Goal: Information Seeking & Learning: Learn about a topic

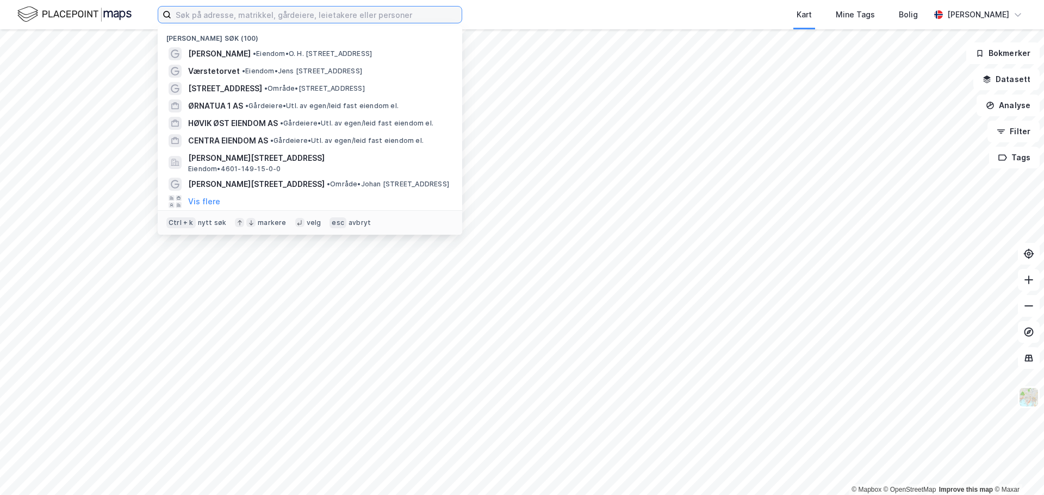
click at [379, 13] on input at bounding box center [316, 15] width 290 height 16
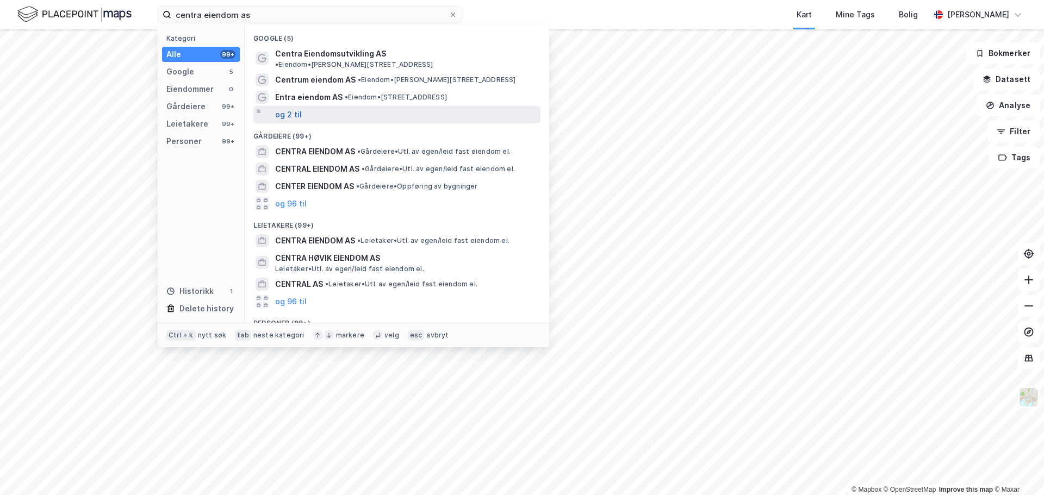
click at [292, 111] on button "og 2 til" at bounding box center [288, 114] width 27 height 13
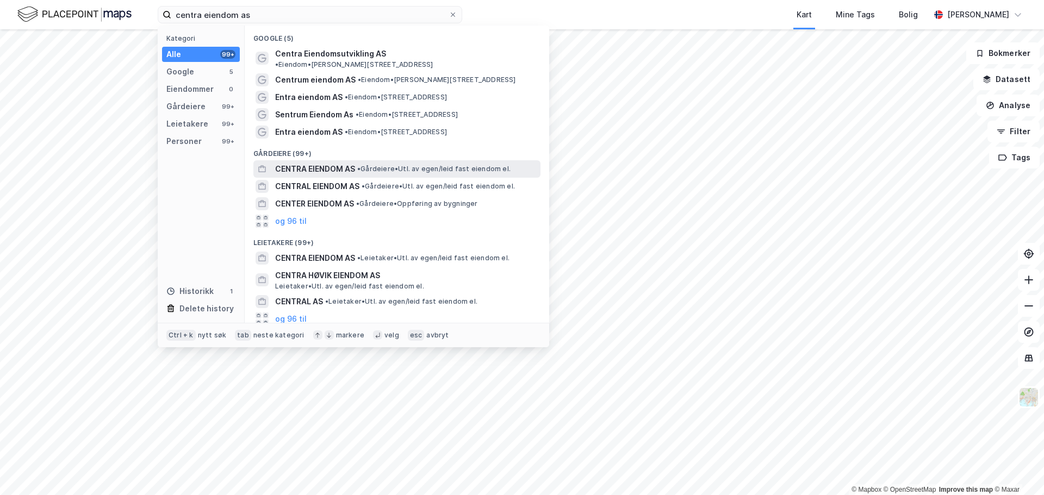
click at [304, 167] on div "CENTRA EIENDOM AS • Gårdeiere • Utl. av egen/leid fast eiendom el." at bounding box center [396, 168] width 287 height 17
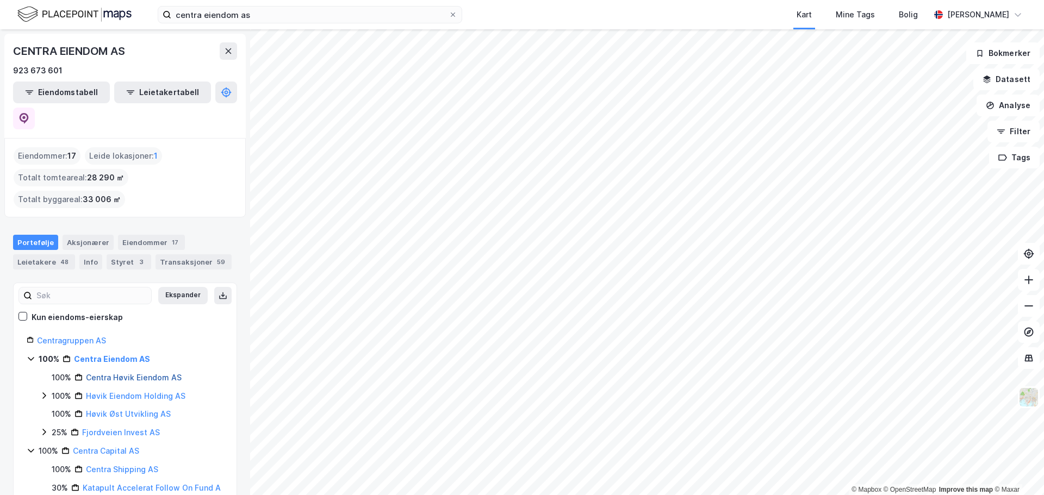
click at [137, 373] on link "Centra Høvik Eiendom AS" at bounding box center [134, 377] width 96 height 9
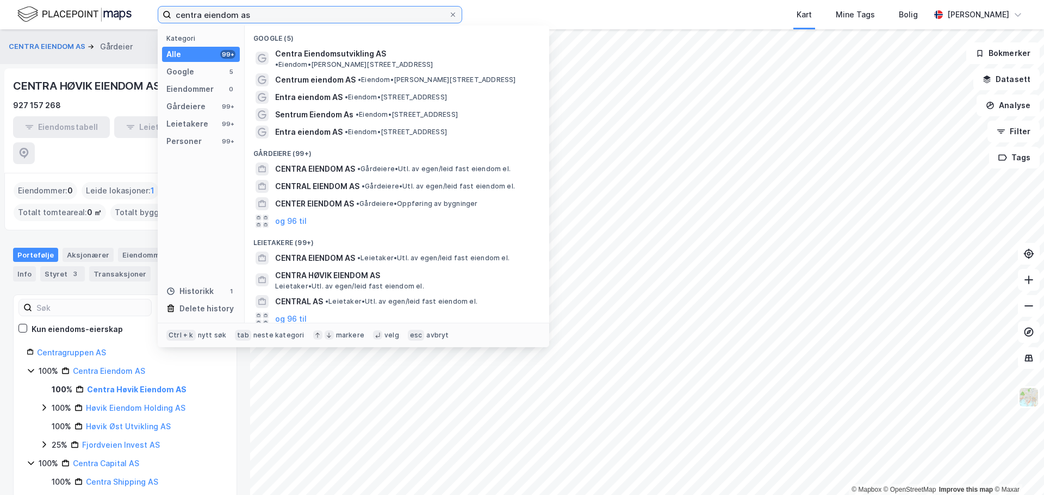
click at [262, 8] on input "centra eiendom as" at bounding box center [309, 15] width 277 height 16
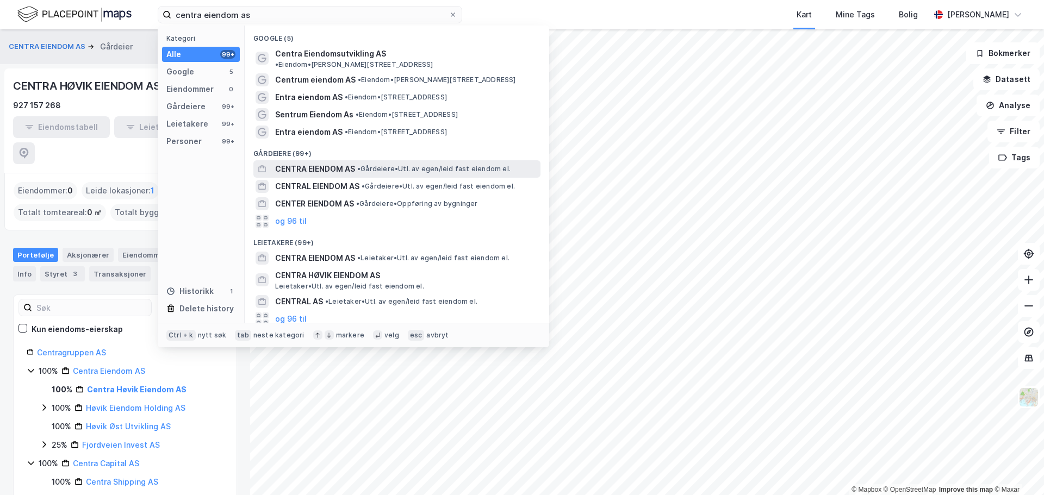
click at [319, 163] on span "CENTRA EIENDOM AS" at bounding box center [315, 169] width 80 height 13
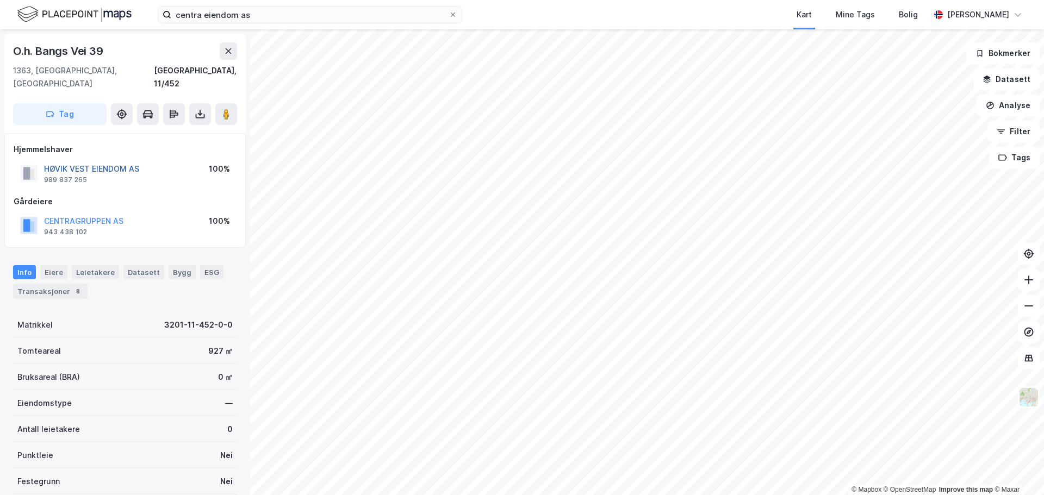
click at [0, 0] on button "HØVIK VEST EIENDOM AS" at bounding box center [0, 0] width 0 height 0
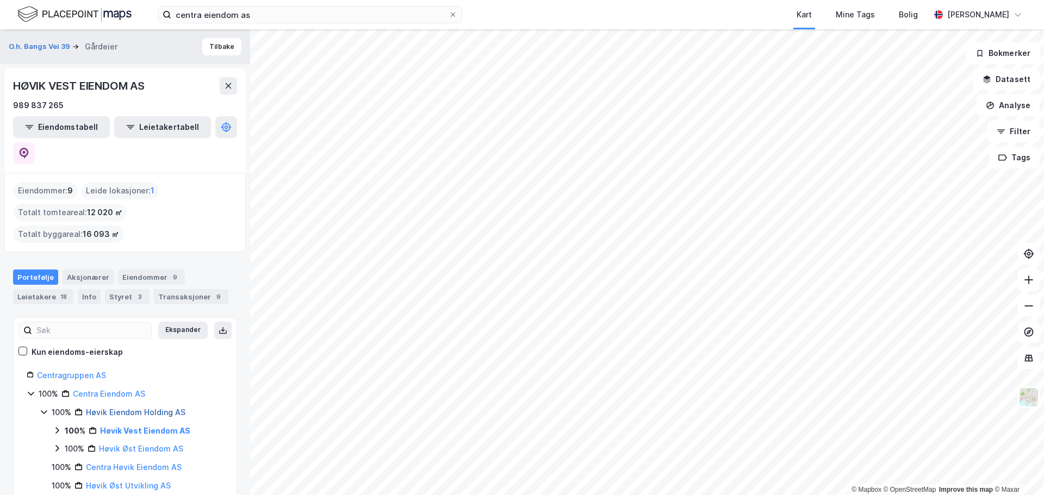
click at [119, 408] on link "Høvik Eiendom Holding AS" at bounding box center [135, 412] width 99 height 9
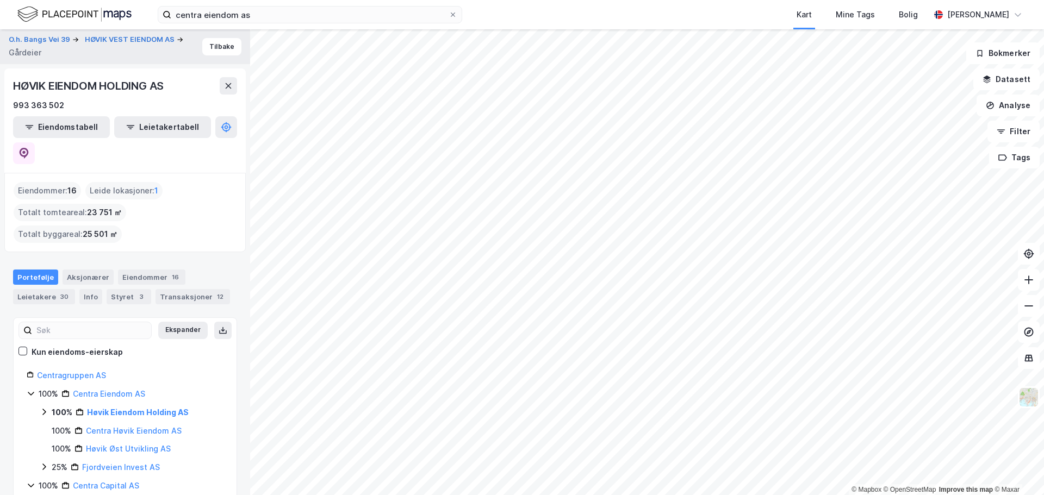
click at [45, 408] on icon at bounding box center [44, 412] width 9 height 9
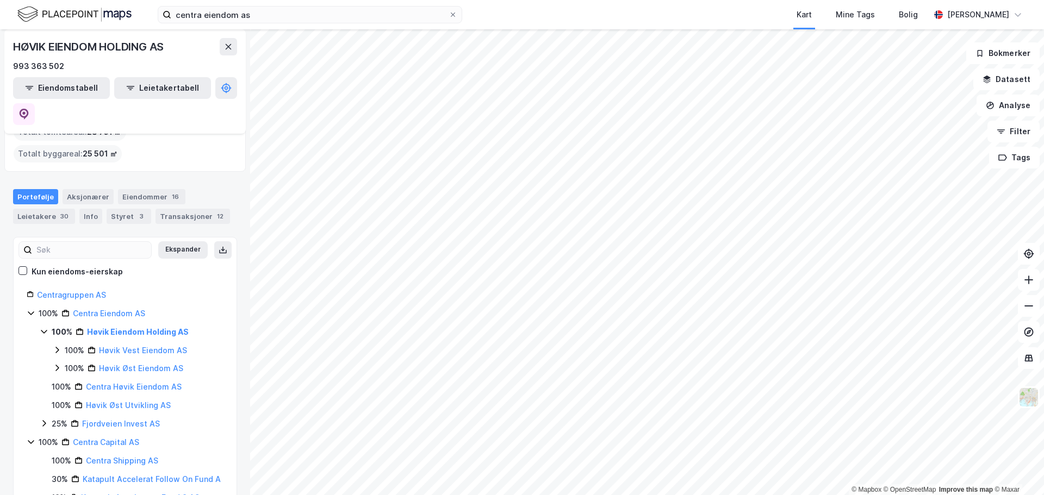
scroll to position [82, 0]
click at [114, 381] on link "Centra Høvik Eiendom AS" at bounding box center [134, 385] width 96 height 9
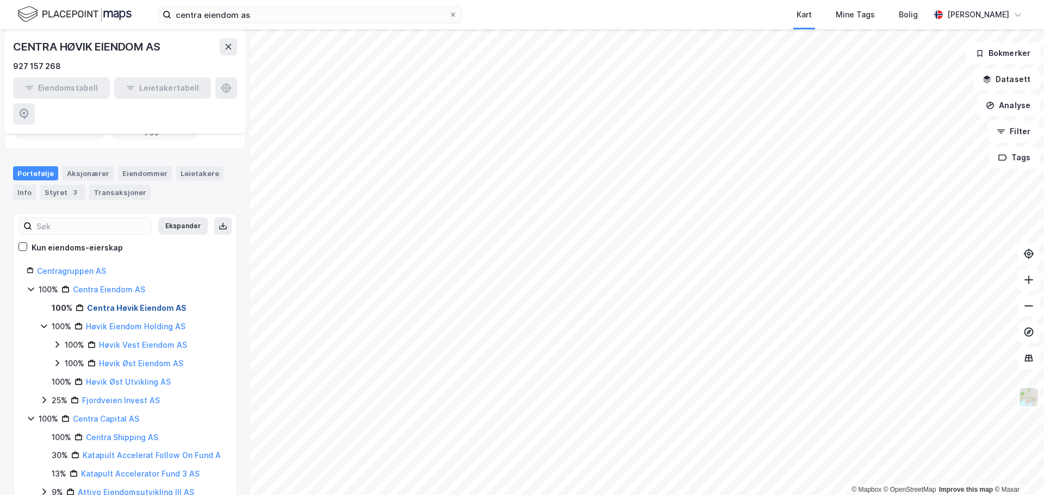
click at [114, 359] on link "Høvik Øst Eiendom AS" at bounding box center [141, 363] width 84 height 9
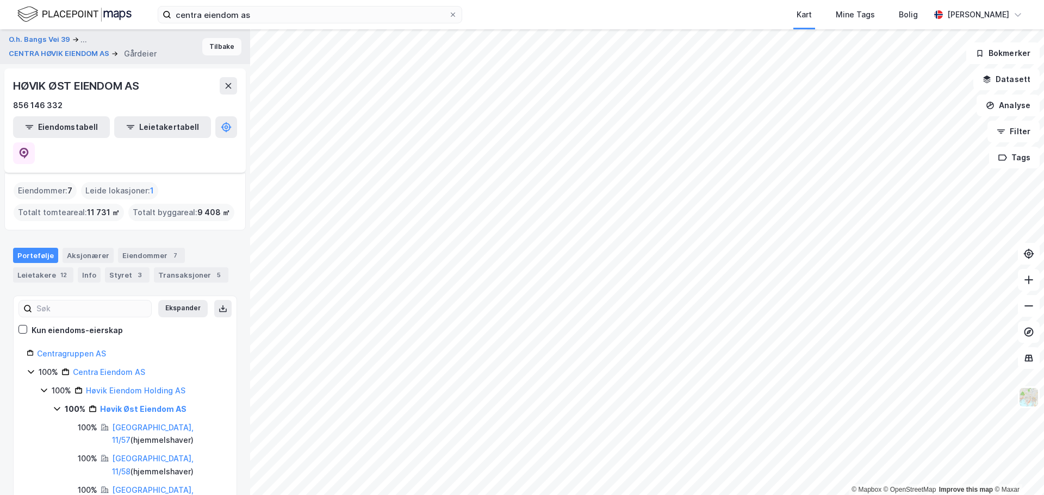
click at [210, 40] on button "Tilbake" at bounding box center [221, 46] width 39 height 17
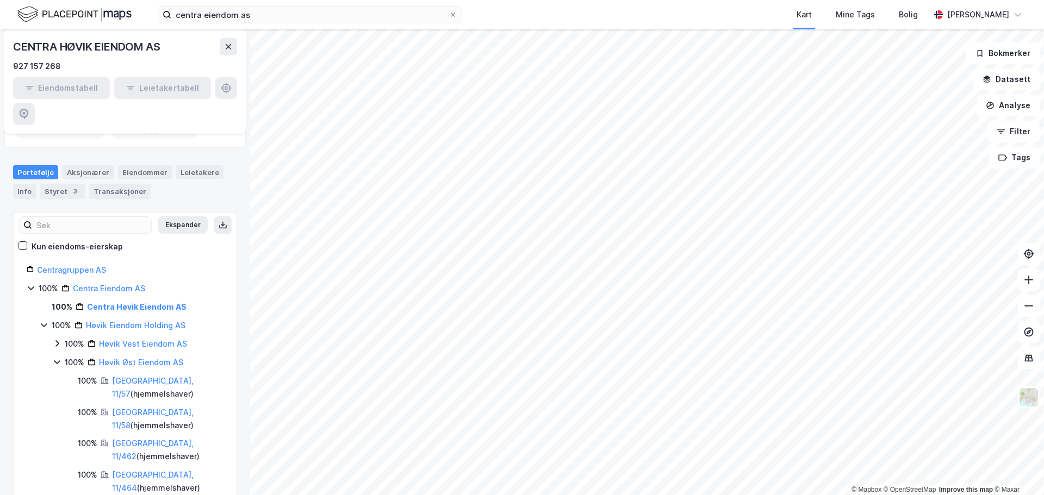
scroll to position [84, 0]
click at [54, 359] on icon at bounding box center [57, 361] width 6 height 4
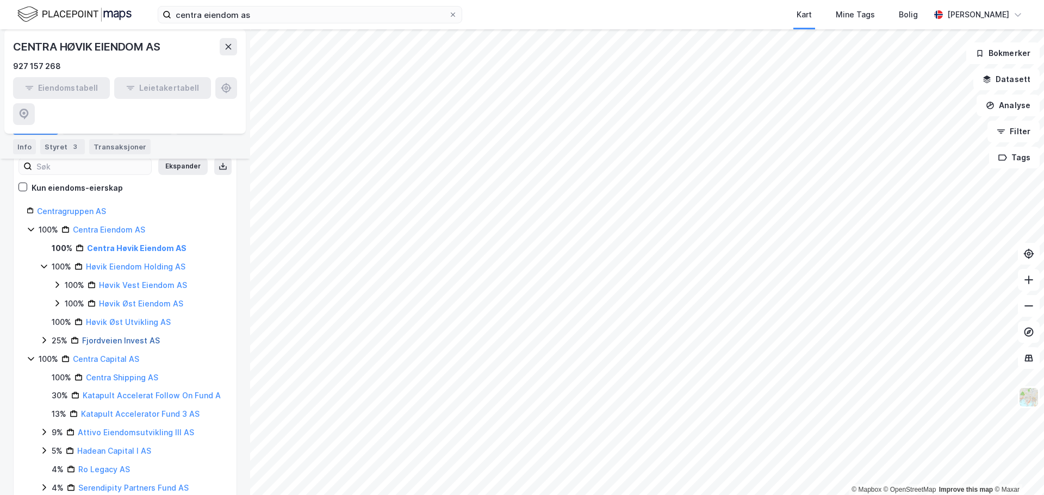
scroll to position [144, 0]
click at [119, 315] on link "Høvik Øst Utvikling AS" at bounding box center [128, 319] width 85 height 9
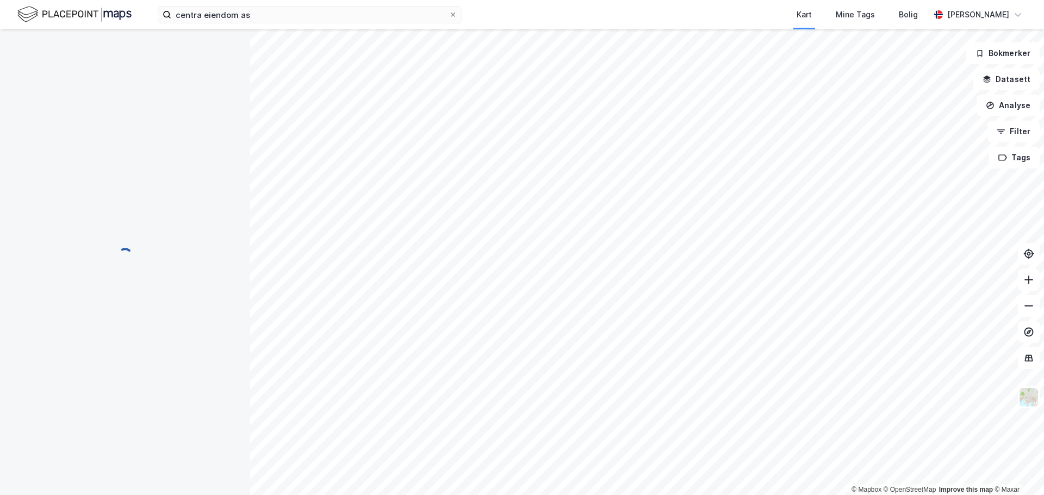
scroll to position [0, 0]
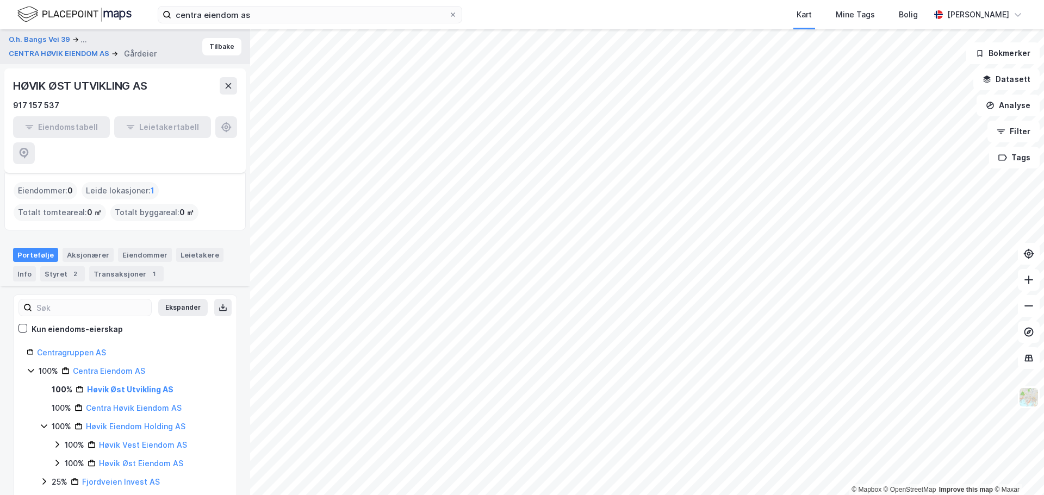
click at [118, 85] on div "HØVIK ØST UTVIKLING AS" at bounding box center [81, 85] width 136 height 17
copy div "HØVIK ØST UTVIKLING AS"
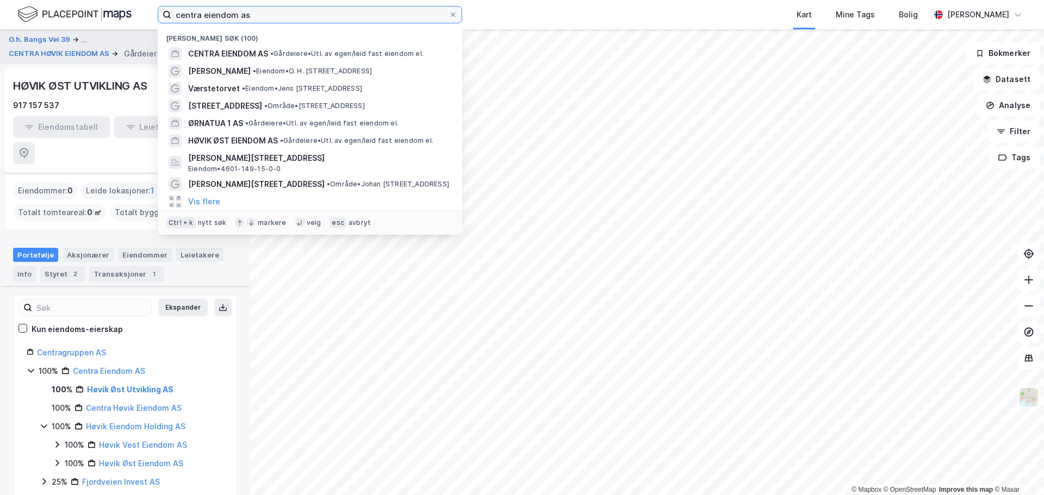
click at [194, 9] on input "centra eiendom as" at bounding box center [309, 15] width 277 height 16
paste input "HØVIK ØST UTVIKLING AS"
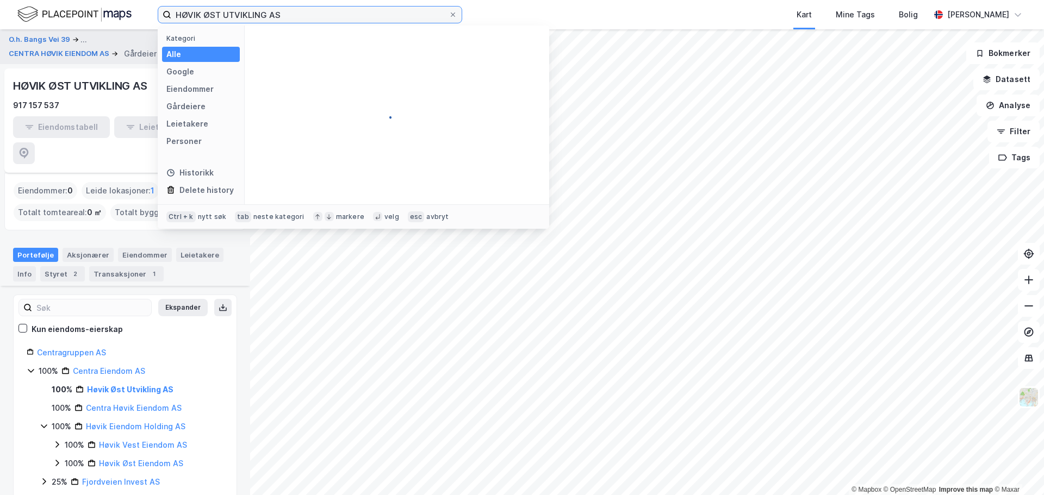
type input "HØVIK ØST UTVIKLING AS"
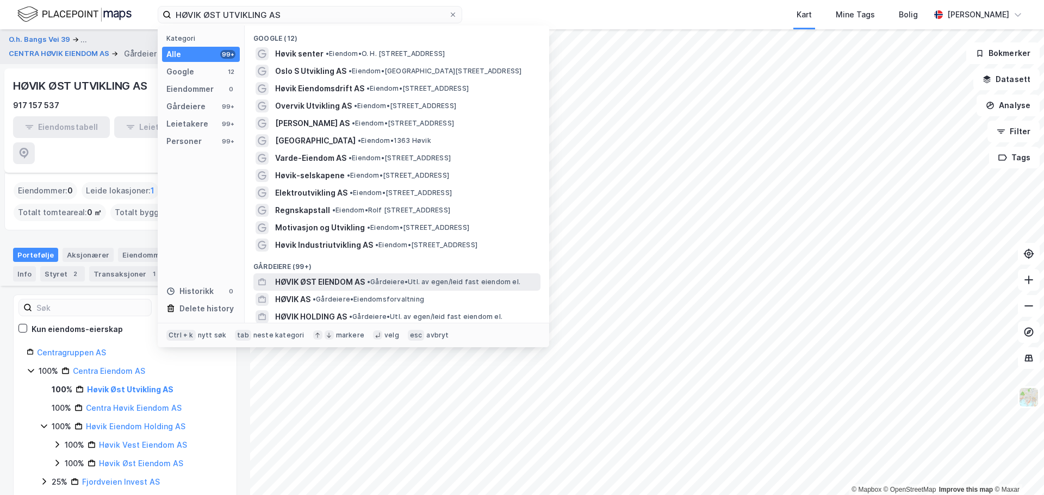
click at [341, 273] on div "HØVIK ØST EIENDOM AS • Gårdeiere • Utl. av egen/leid fast eiendom el." at bounding box center [396, 281] width 287 height 17
